Goal: Find specific page/section: Find specific page/section

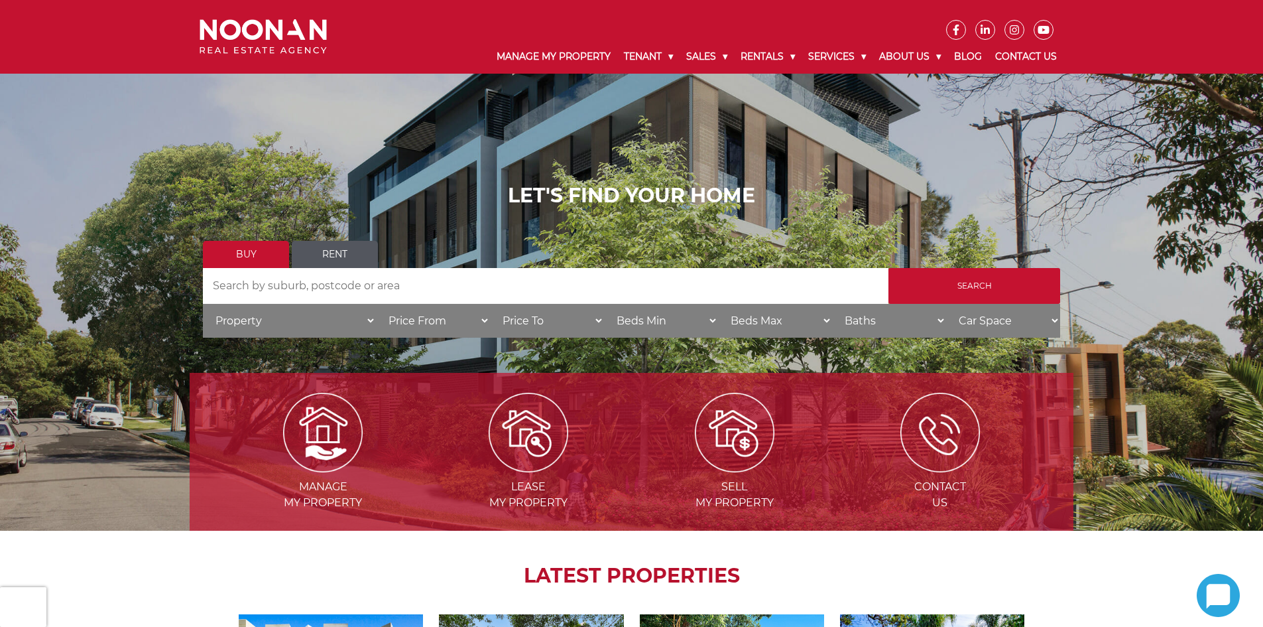
click at [353, 287] on input "Search by Address" at bounding box center [546, 286] width 686 height 36
type input "2218"
click at [983, 284] on input "Search" at bounding box center [974, 286] width 172 height 36
